Goal: Information Seeking & Learning: Learn about a topic

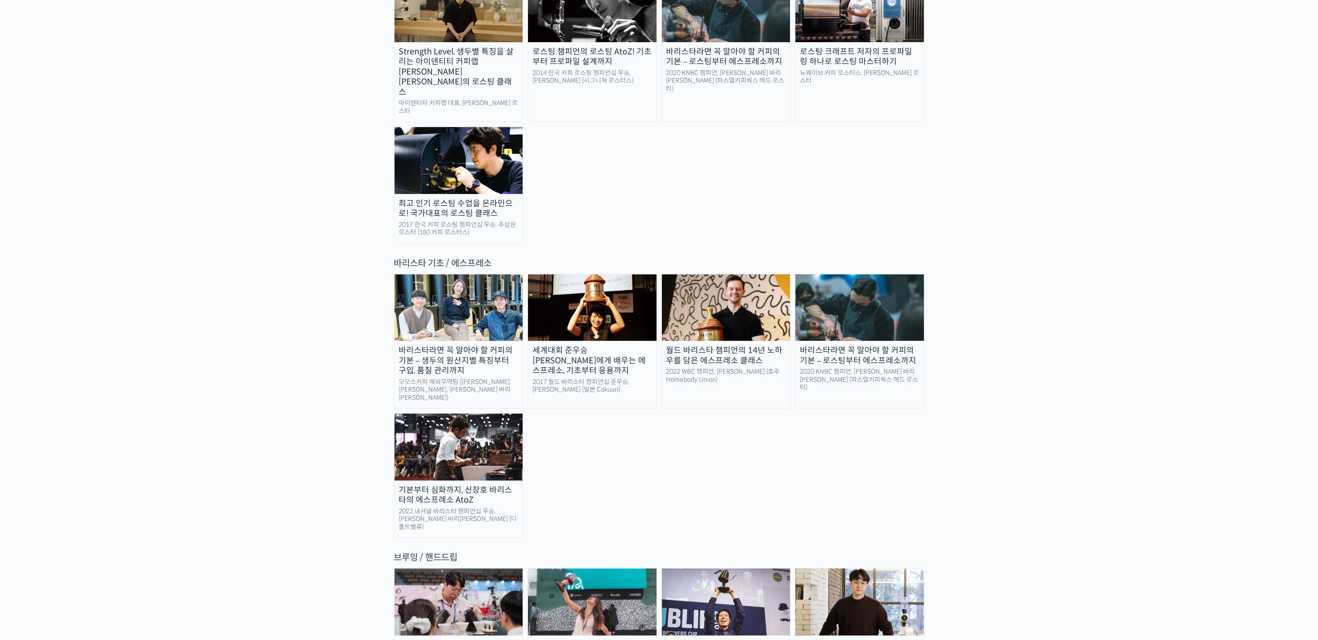
scroll to position [1146, 0]
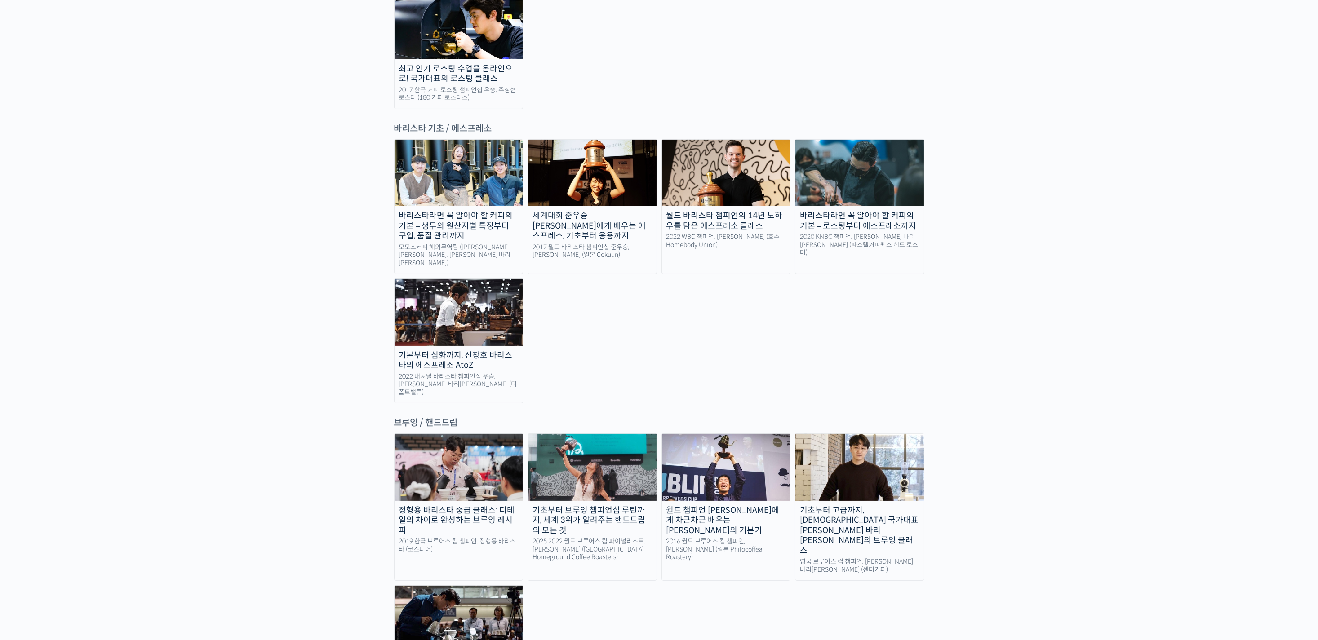
click at [875, 434] on img at bounding box center [859, 467] width 129 height 66
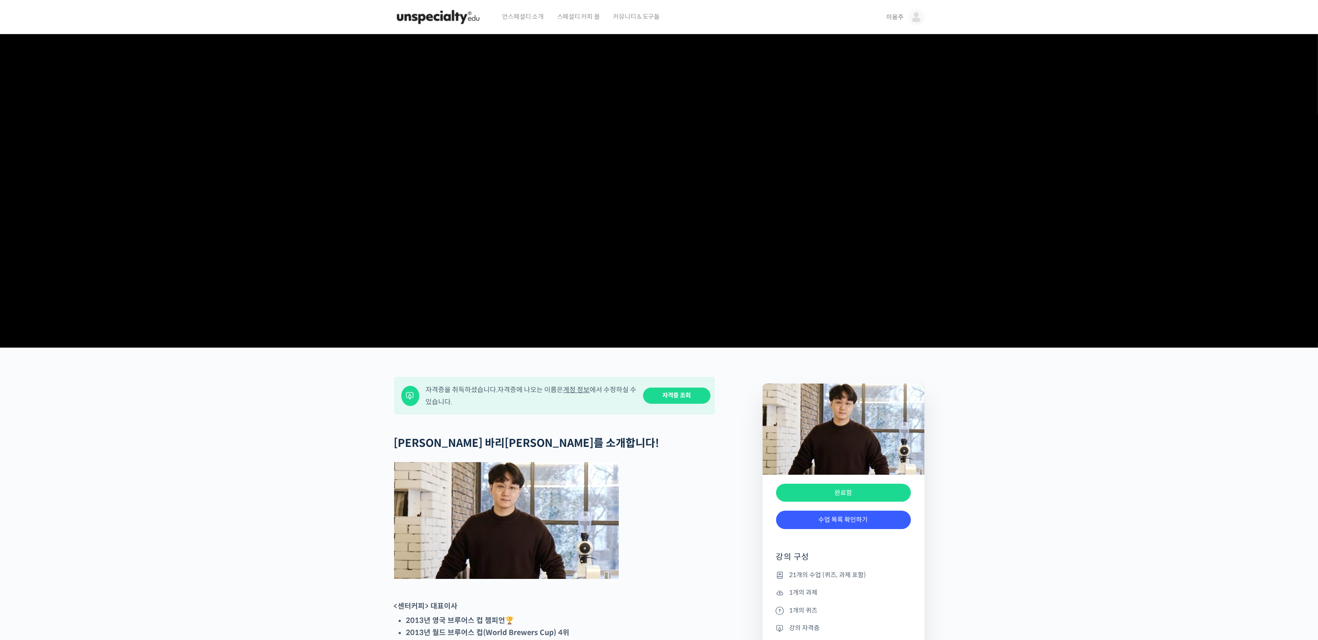
scroll to position [67, 0]
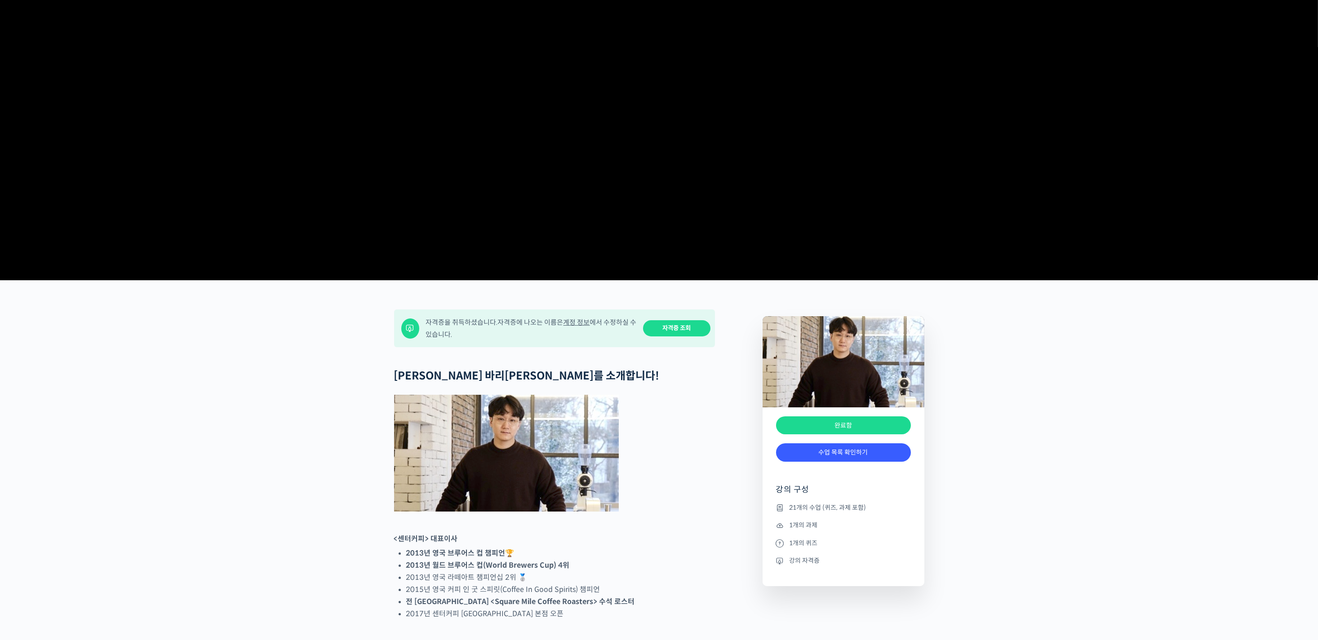
click at [684, 337] on link "자격증 조회" at bounding box center [676, 328] width 67 height 17
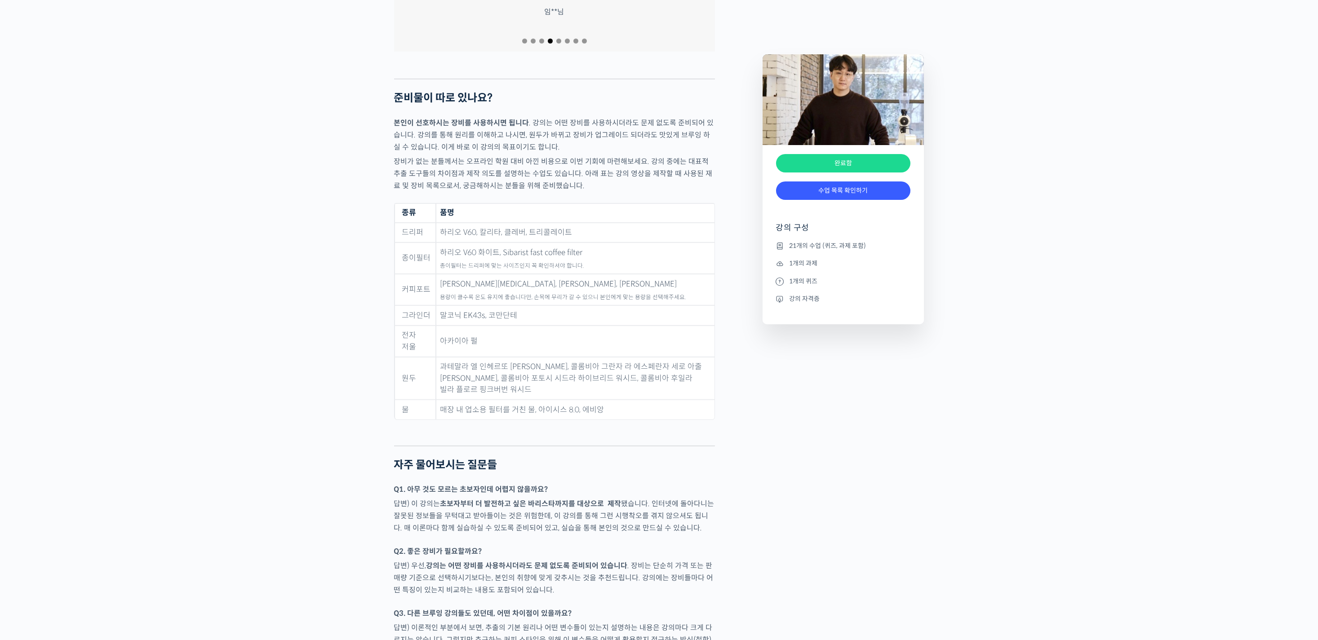
scroll to position [3505, 0]
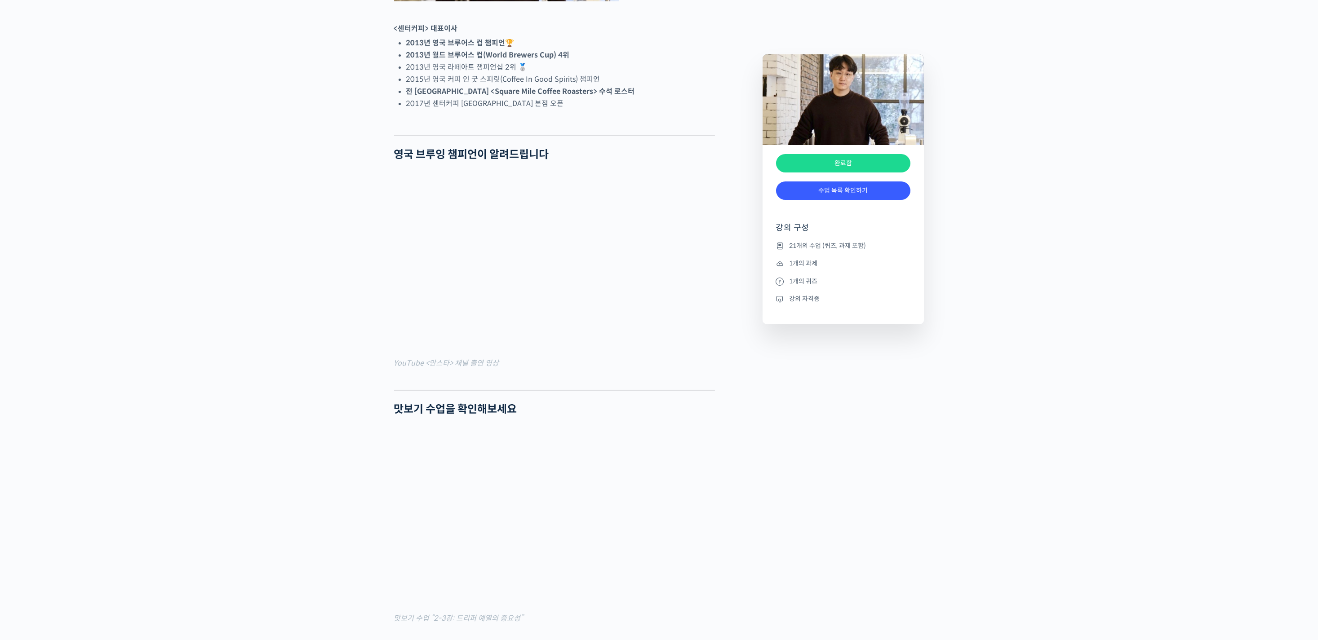
drag, startPoint x: 231, startPoint y: 495, endPoint x: 317, endPoint y: 4, distance: 498.1
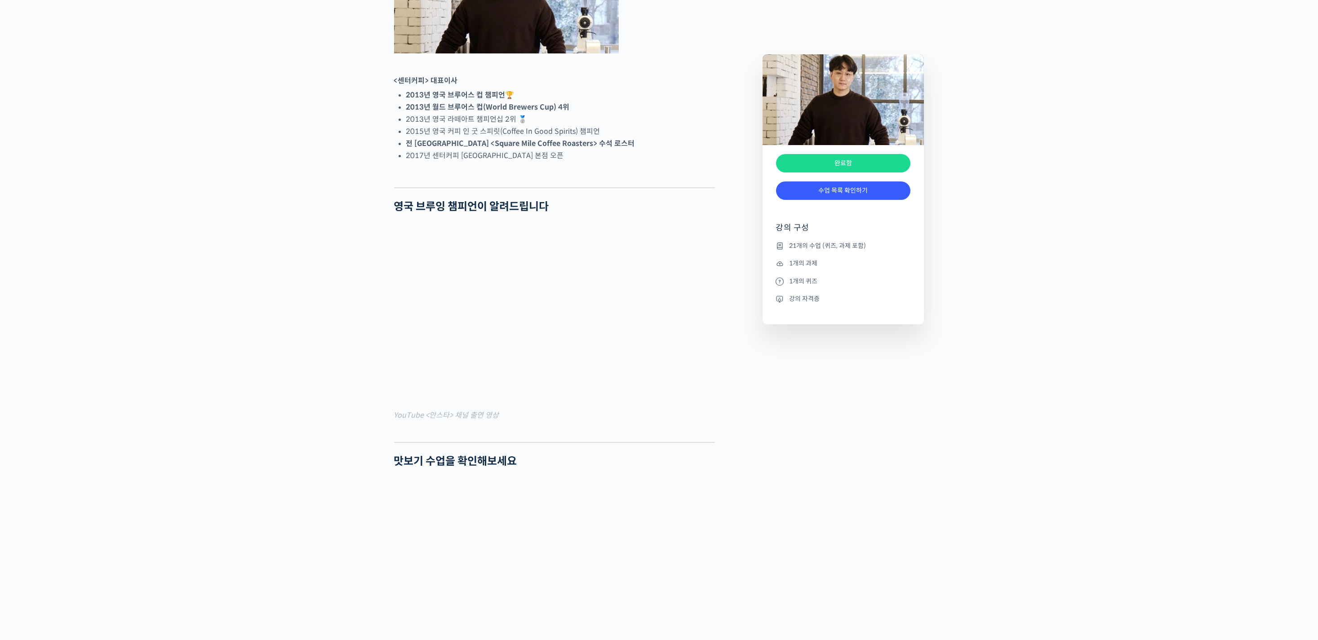
scroll to position [360, 0]
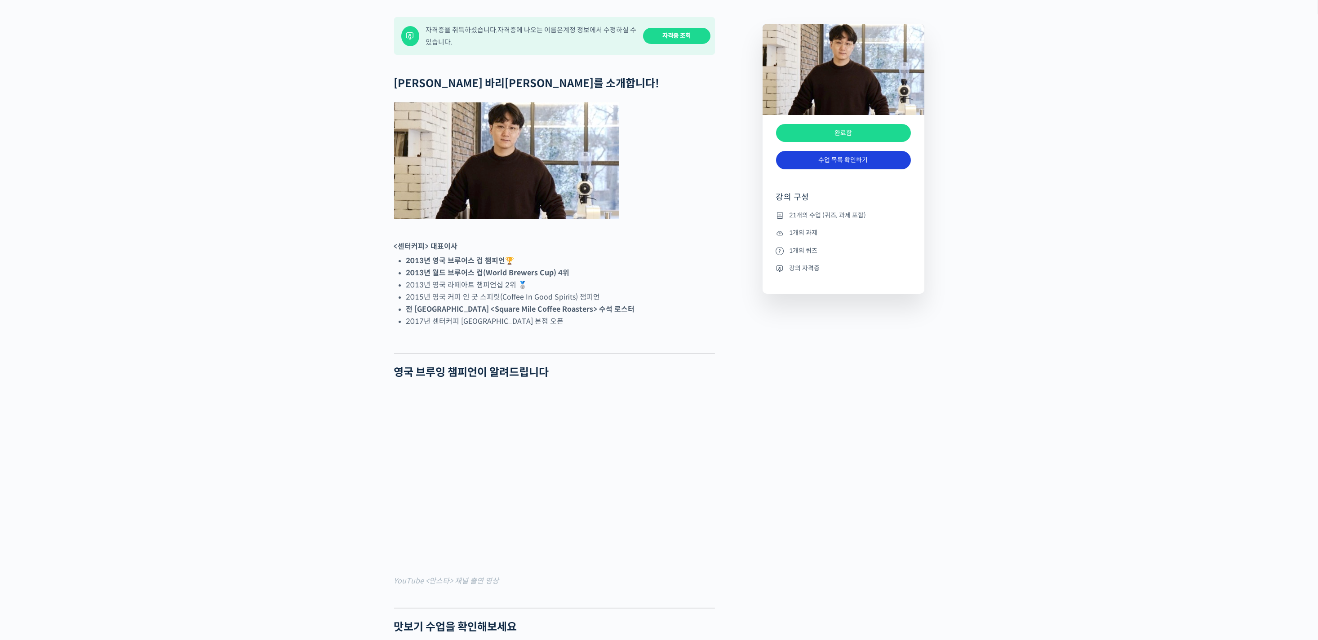
click at [847, 169] on link "수업 목록 확인하기" at bounding box center [843, 160] width 135 height 18
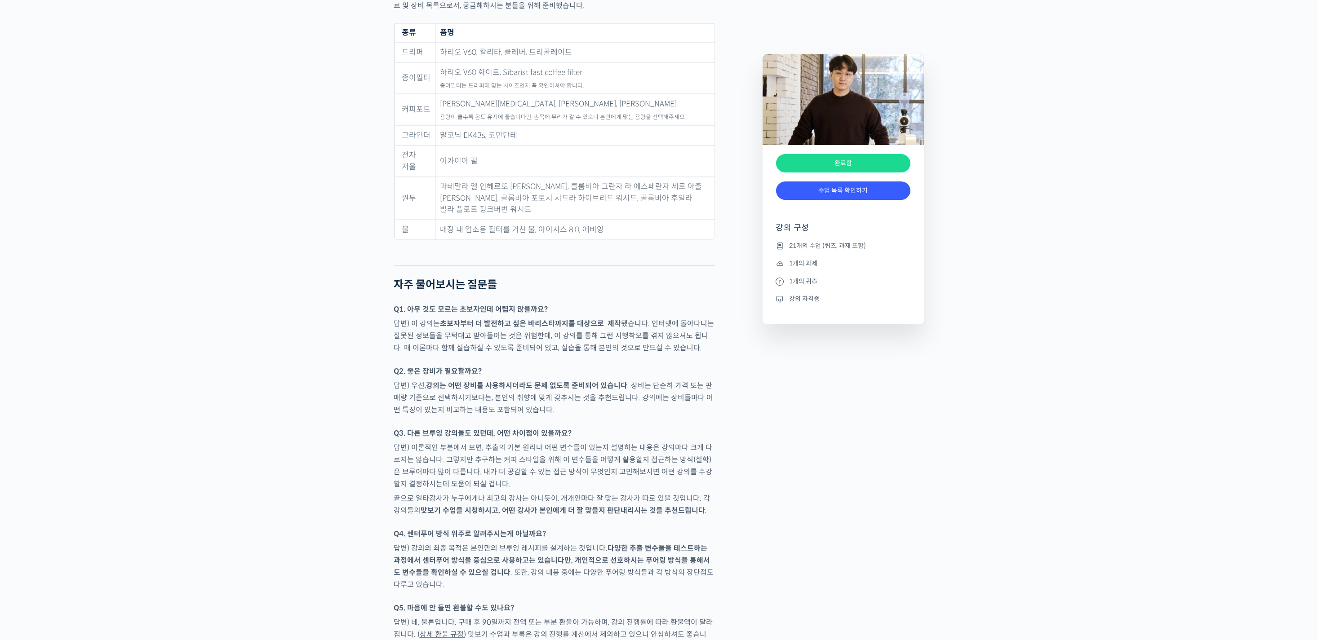
scroll to position [3483, 0]
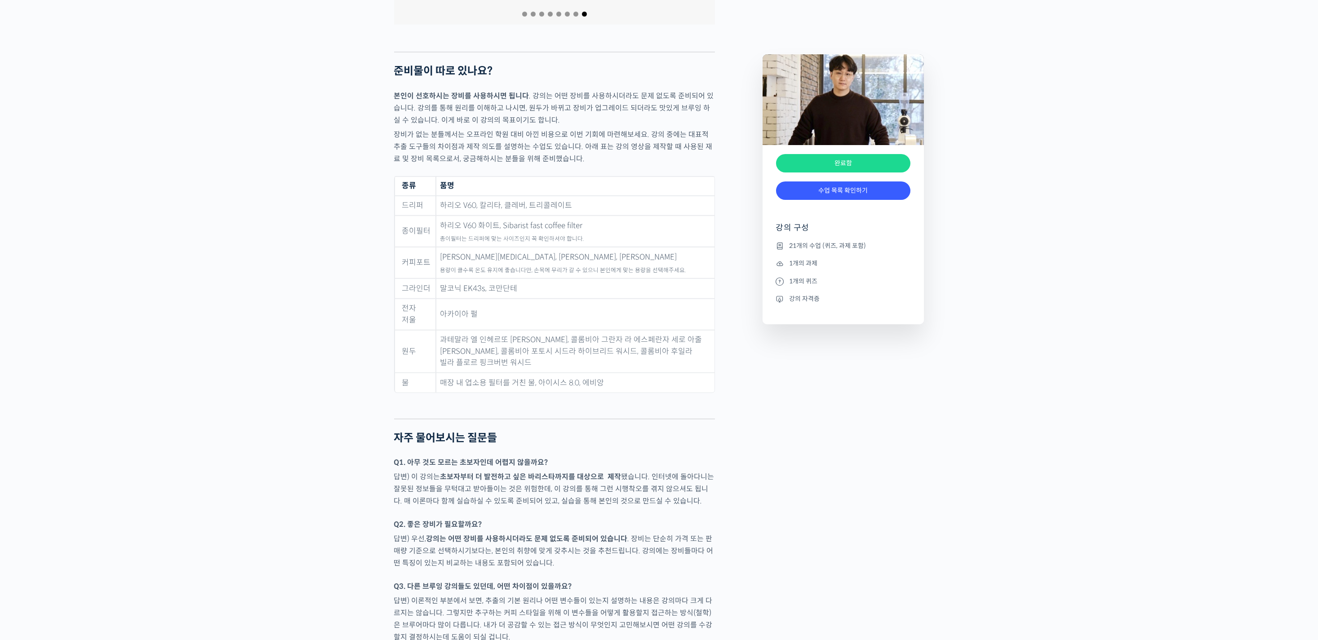
drag, startPoint x: 276, startPoint y: 242, endPoint x: 281, endPoint y: 472, distance: 229.7
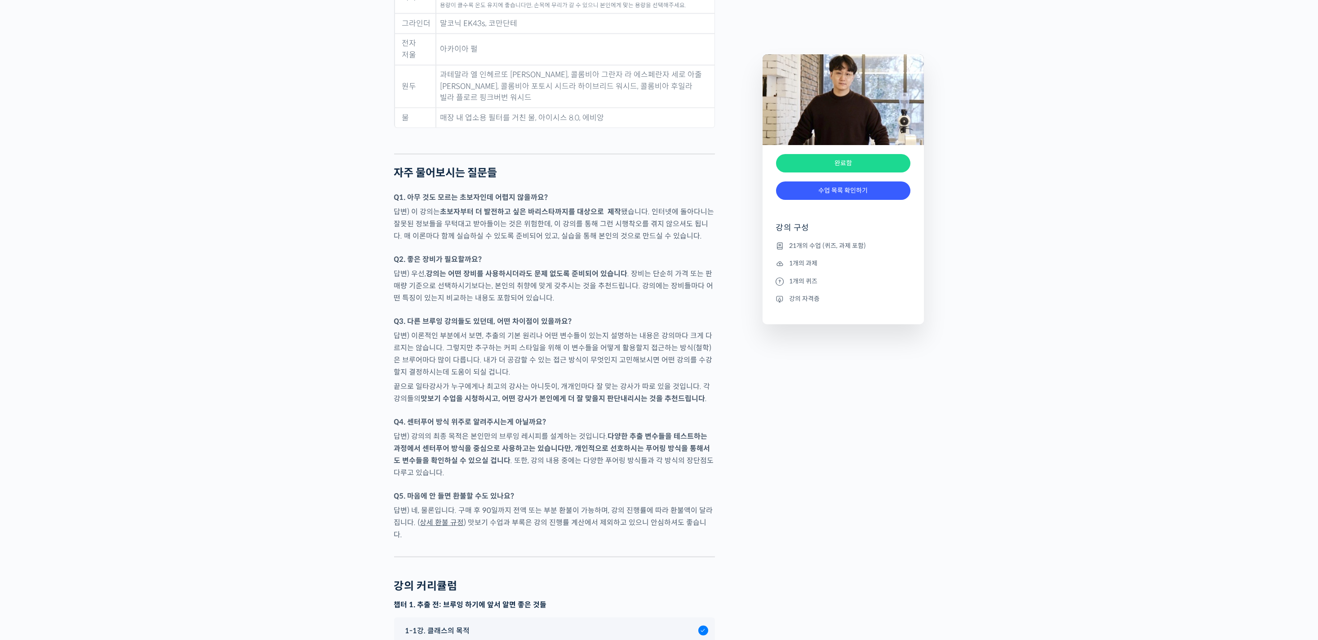
scroll to position [4066, 0]
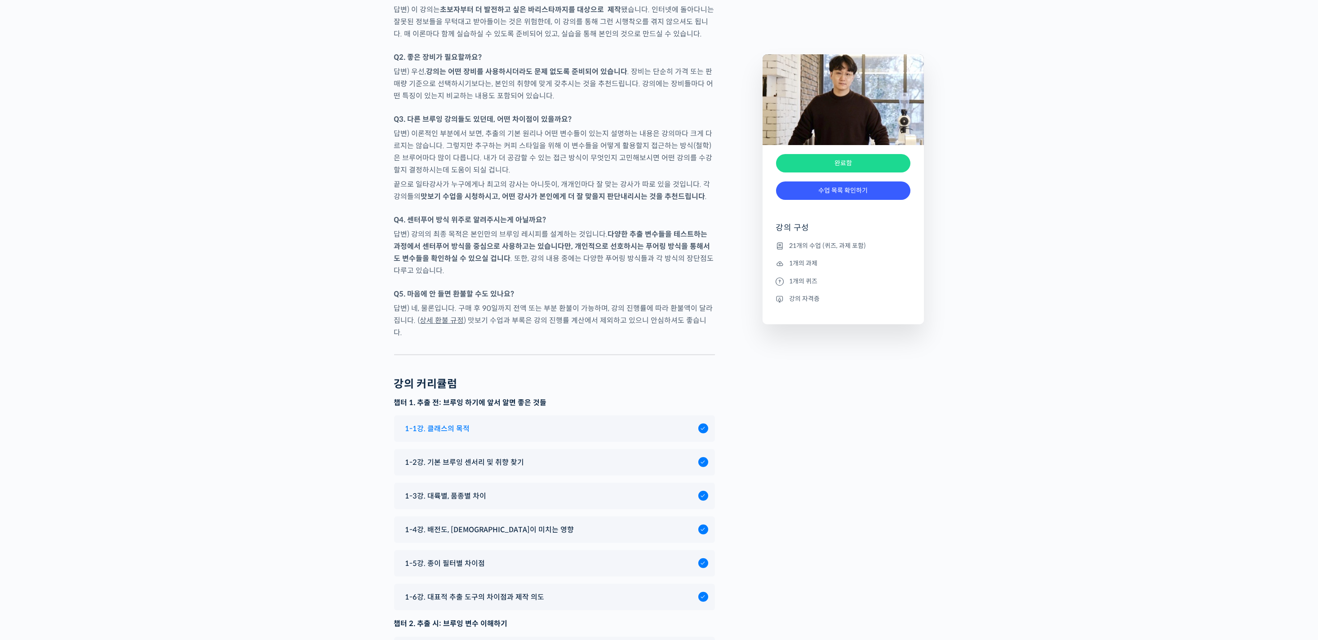
click at [454, 423] on span "1-1강. 클래스의 목적" at bounding box center [437, 429] width 65 height 12
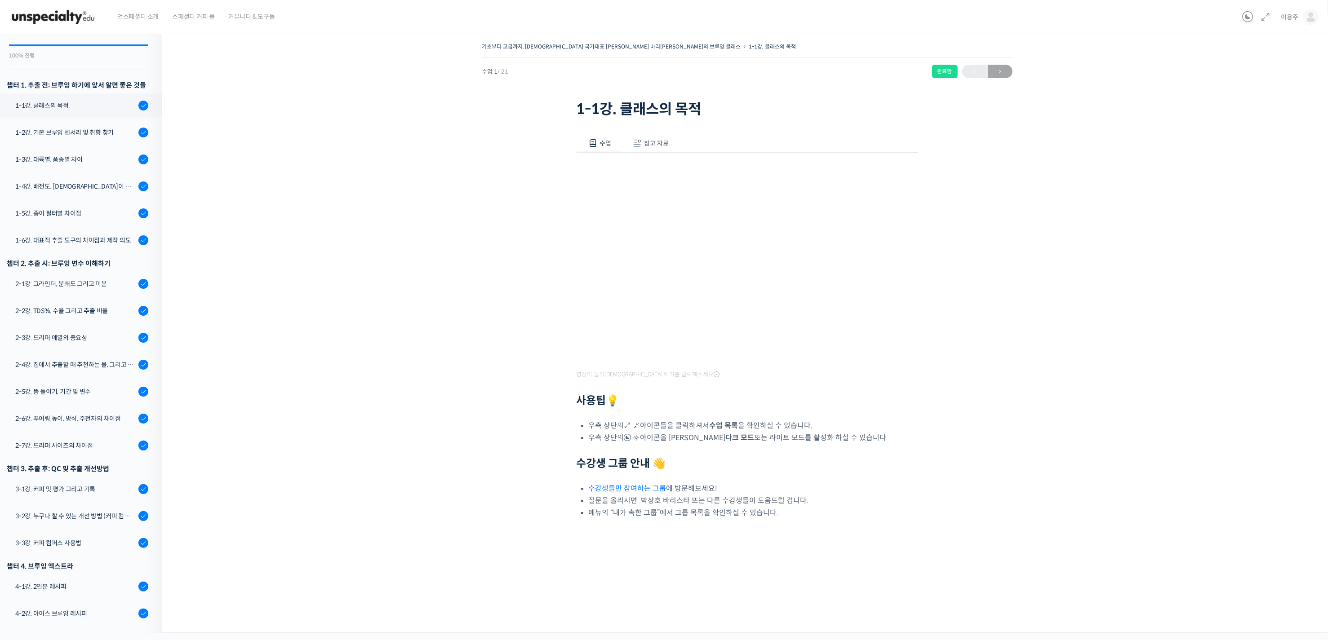
scroll to position [114, 0]
click at [91, 120] on link "1-2강. 기본 브루잉 센서리 및 취향 찾기" at bounding box center [79, 132] width 166 height 24
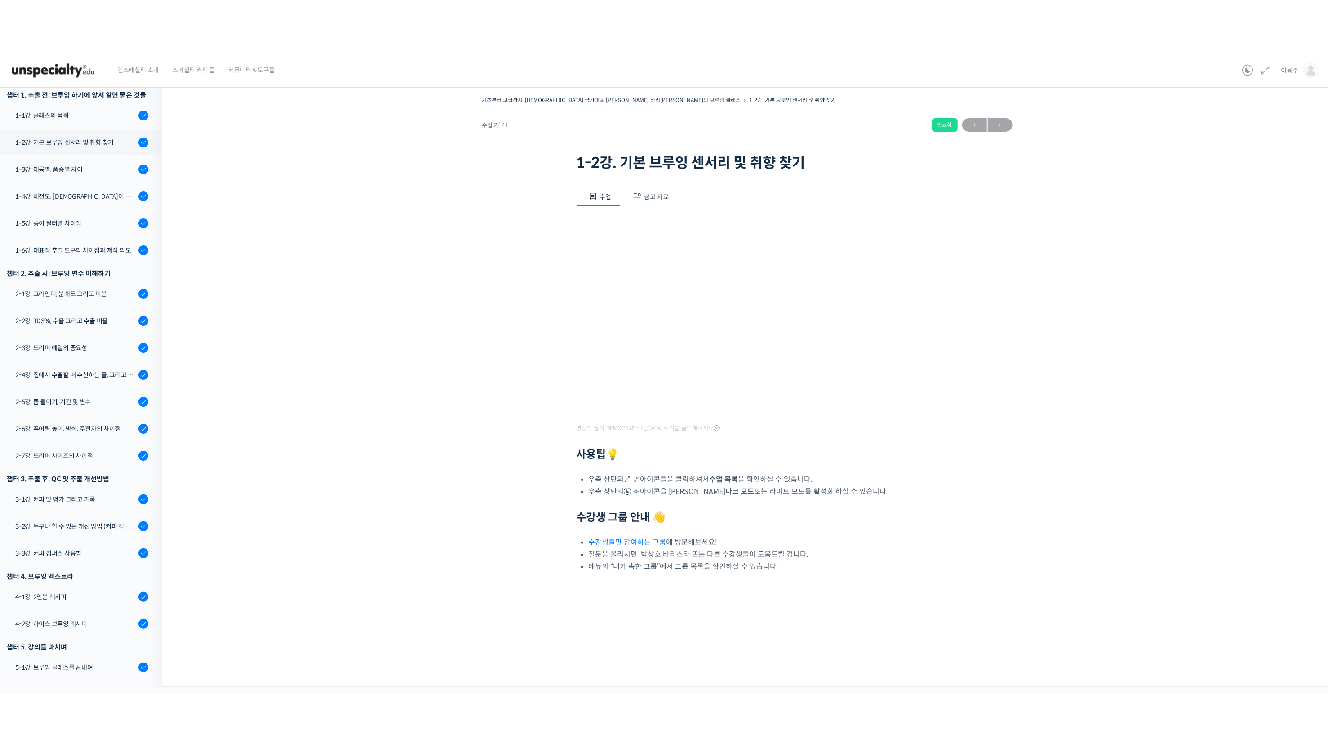
scroll to position [62, 0]
